Goal: Obtain resource: Download file/media

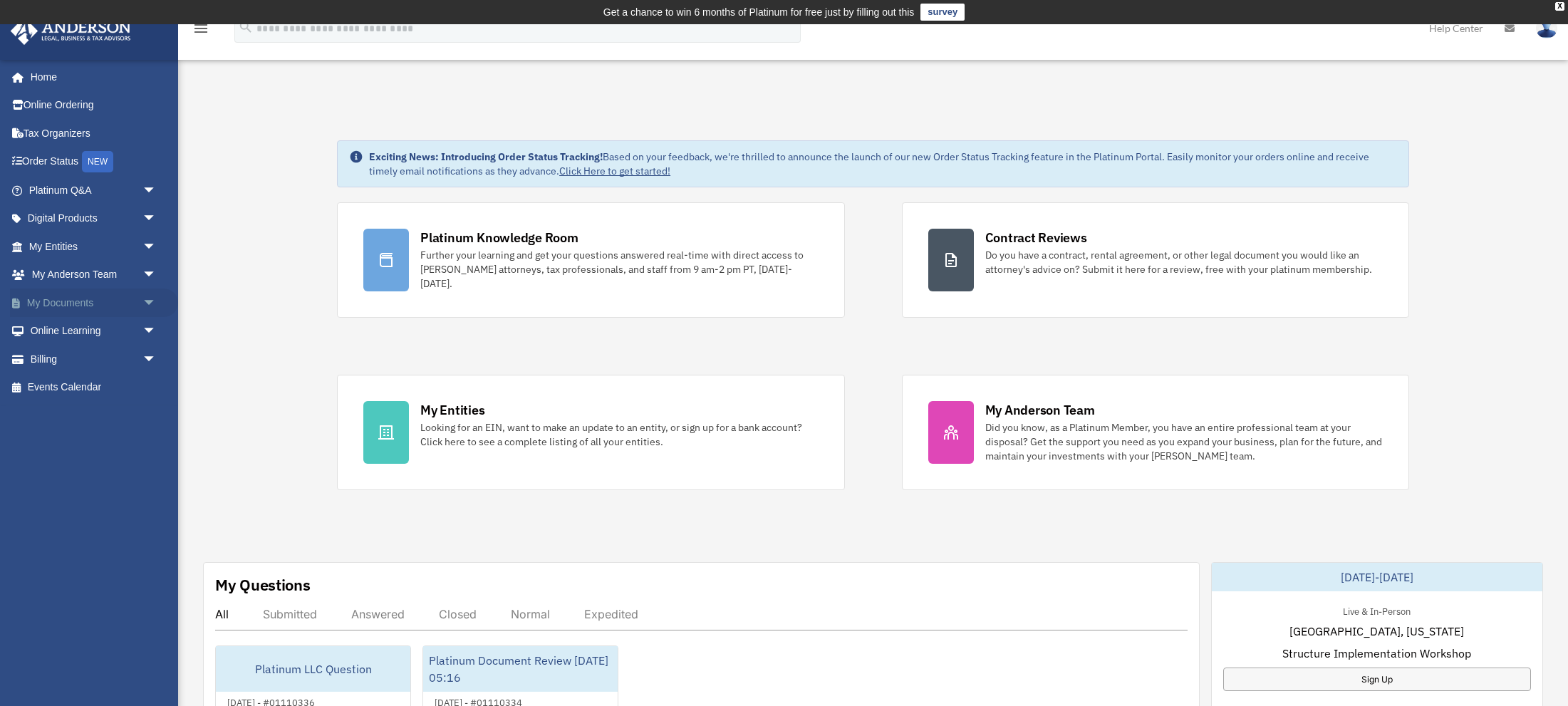
click at [72, 299] on link "My Documents arrow_drop_down" at bounding box center [94, 303] width 168 height 29
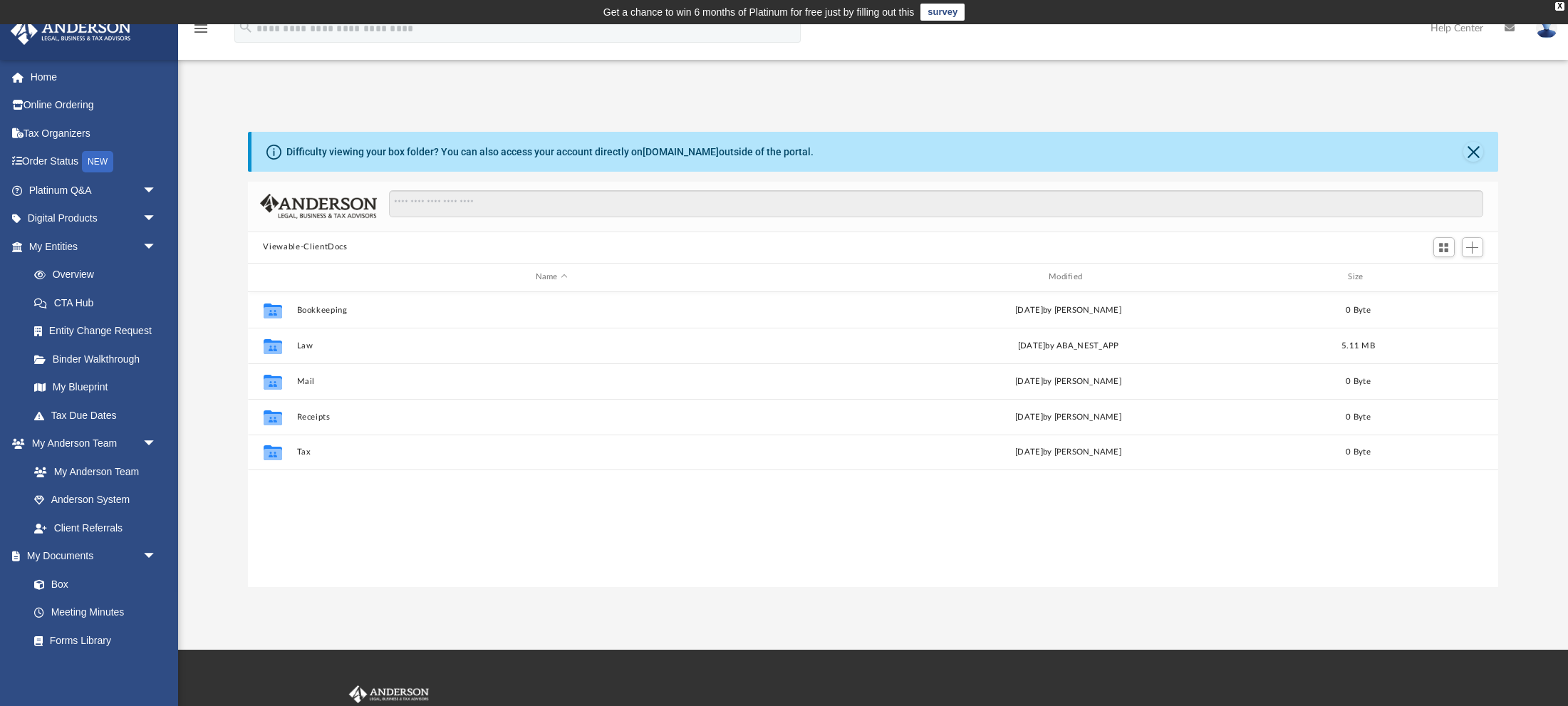
scroll to position [324, 1251]
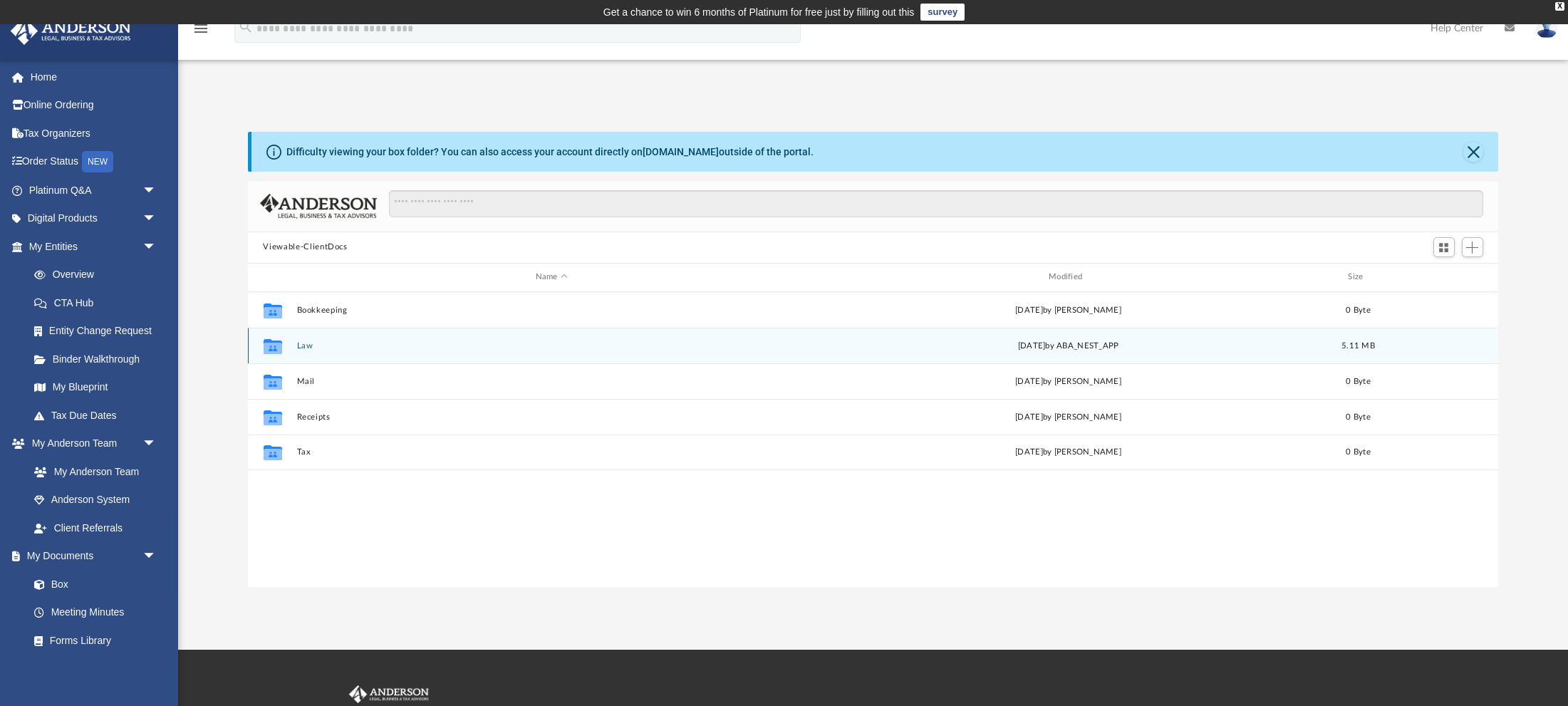
click at [307, 344] on button "Law" at bounding box center [551, 345] width 510 height 9
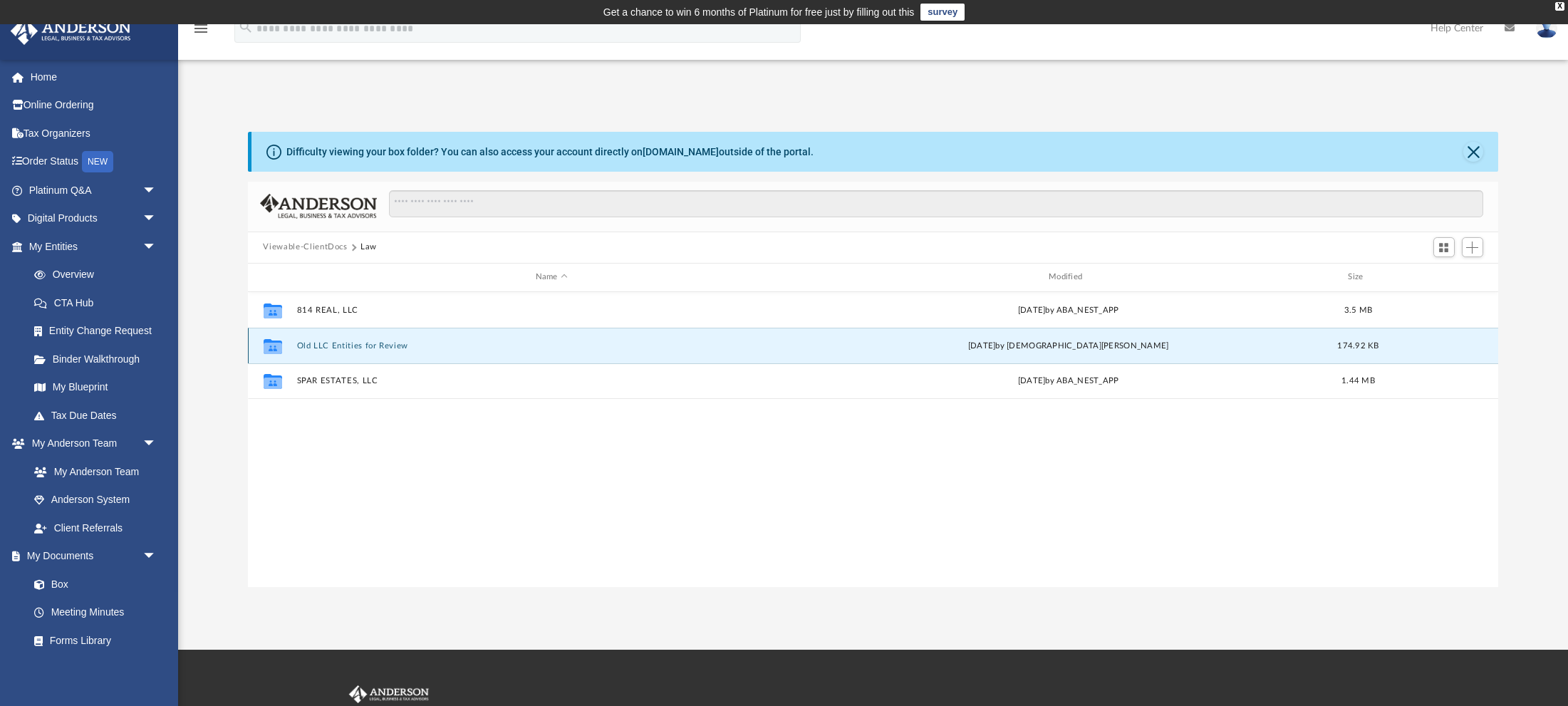
click at [335, 349] on button "Old LLC Entities for Review" at bounding box center [551, 345] width 510 height 9
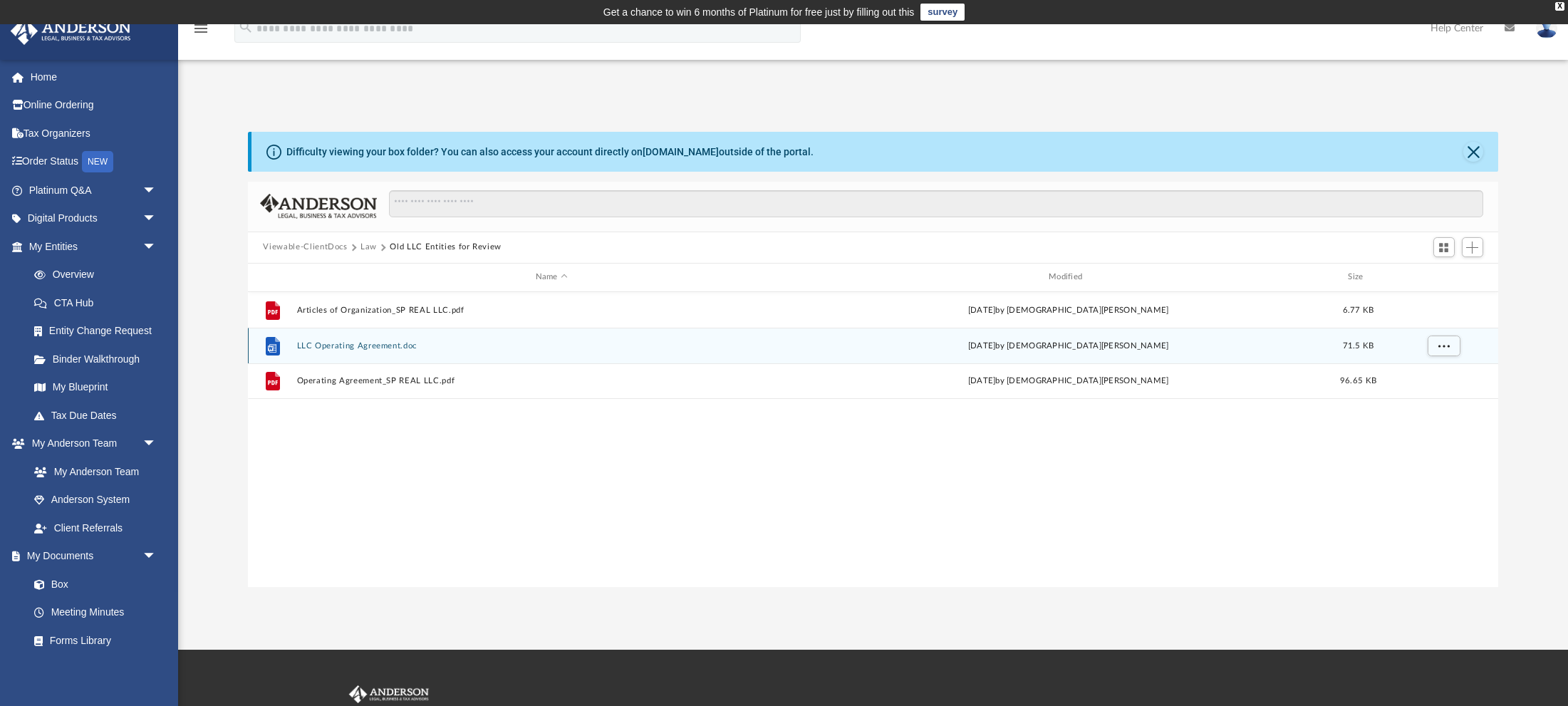
click at [373, 342] on button "LLC Operating Agreement.doc" at bounding box center [551, 345] width 510 height 9
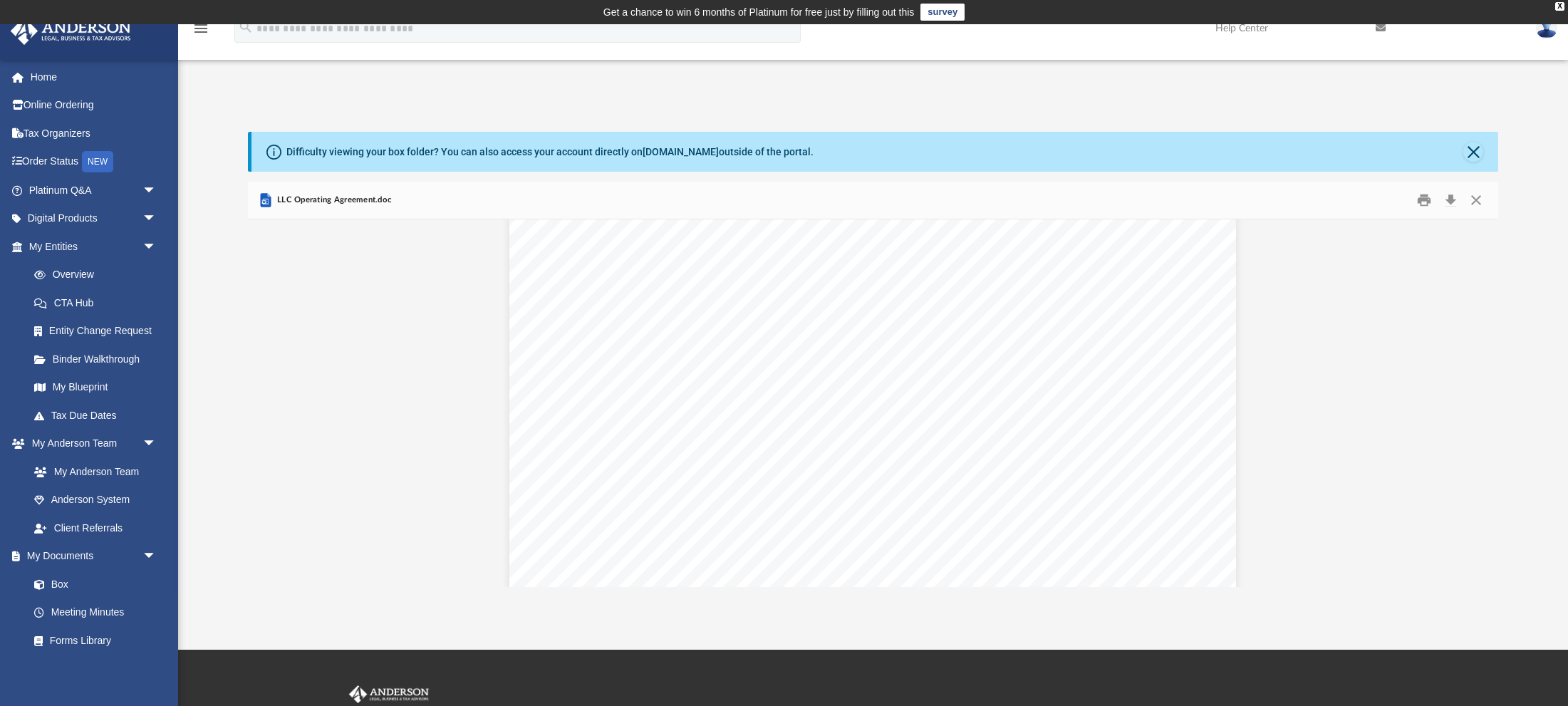
scroll to position [0, 0]
click at [1476, 193] on button "Close" at bounding box center [1476, 199] width 26 height 22
